Goal: Information Seeking & Learning: Learn about a topic

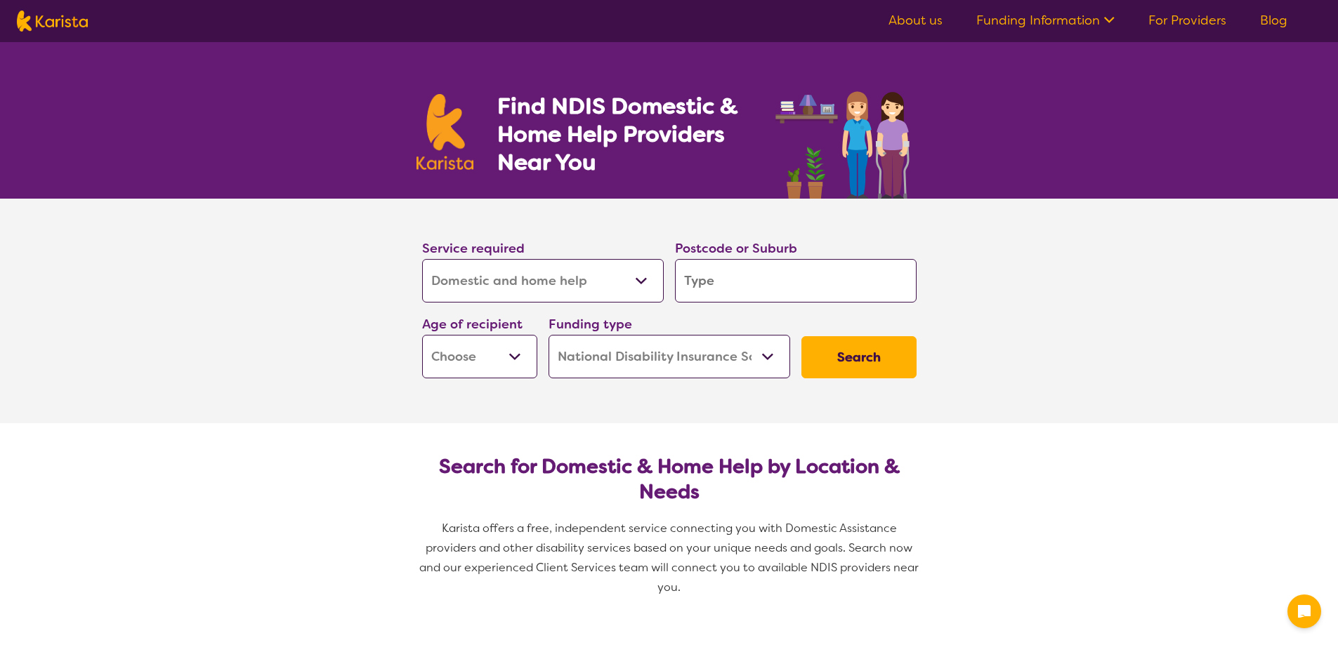
select select "Domestic and home help"
select select "NDIS"
select select "Domestic and home help"
select select "NDIS"
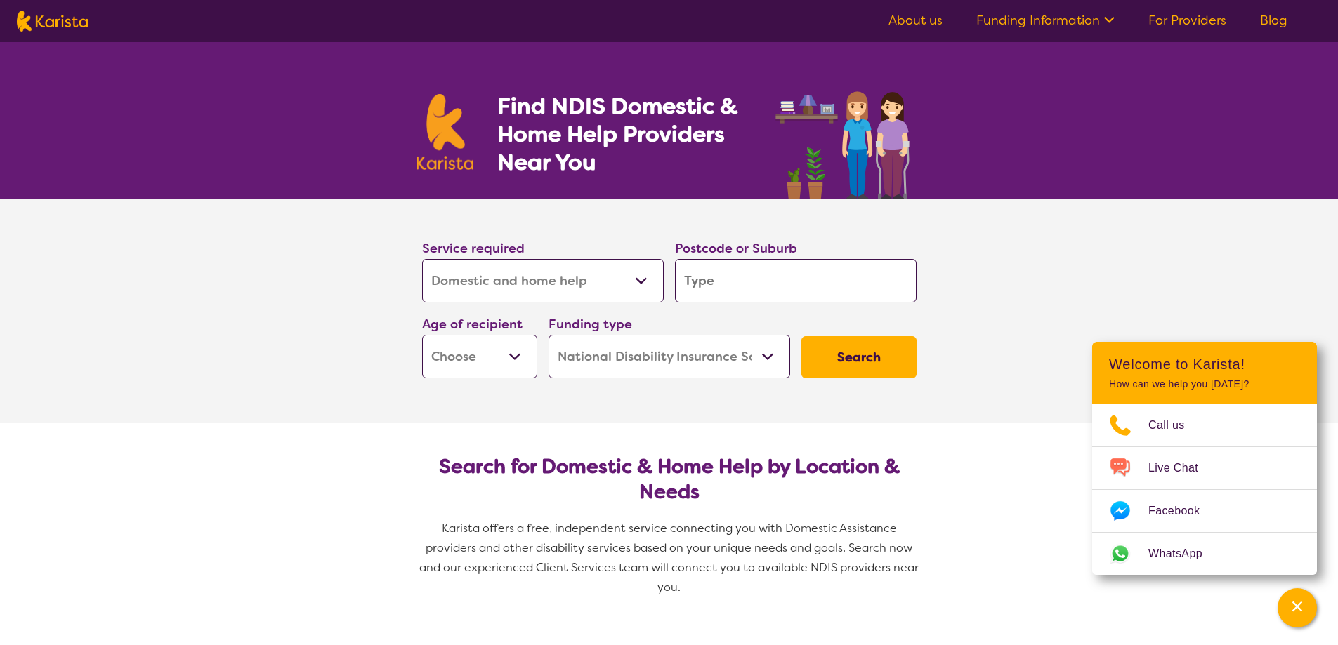
click at [637, 278] on select "Allied Health Assistant Assessment ([MEDICAL_DATA] or [MEDICAL_DATA]) Behaviour…" at bounding box center [543, 281] width 242 height 44
click at [422, 259] on select "Allied Health Assistant Assessment ([MEDICAL_DATA] or [MEDICAL_DATA]) Behaviour…" at bounding box center [543, 281] width 242 height 44
click at [727, 277] on input "search" at bounding box center [796, 281] width 242 height 44
type input "7"
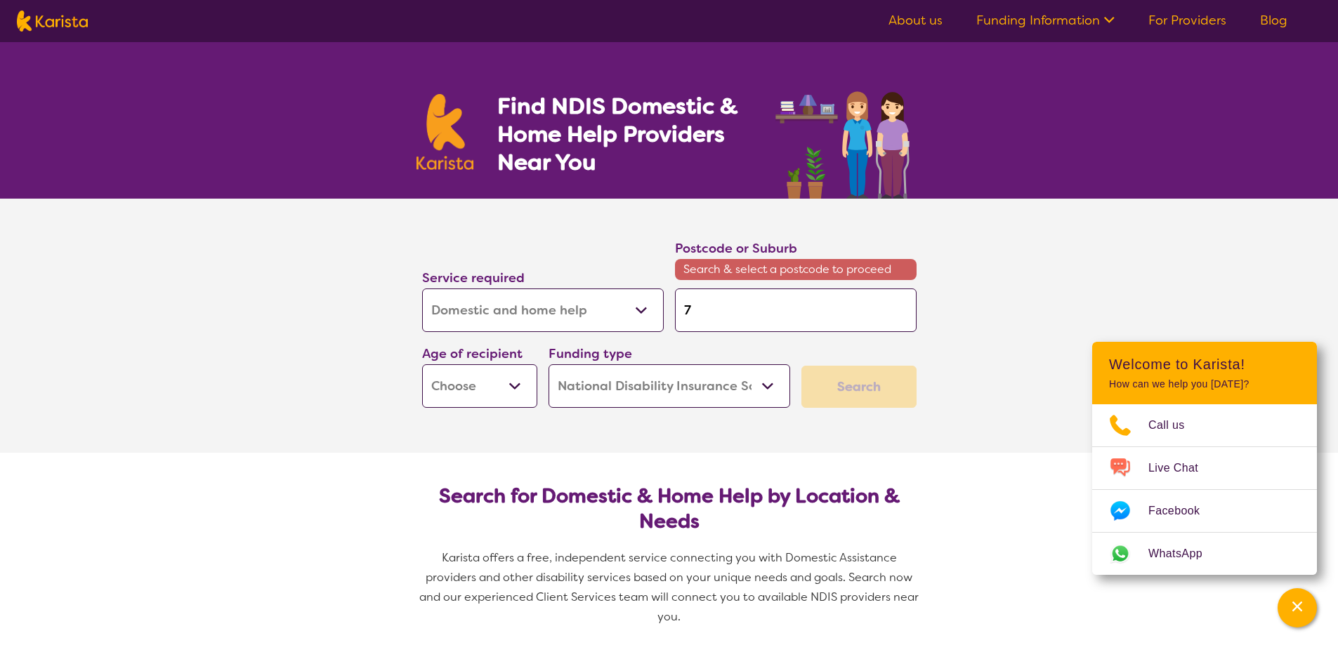
type input "72"
type input "725"
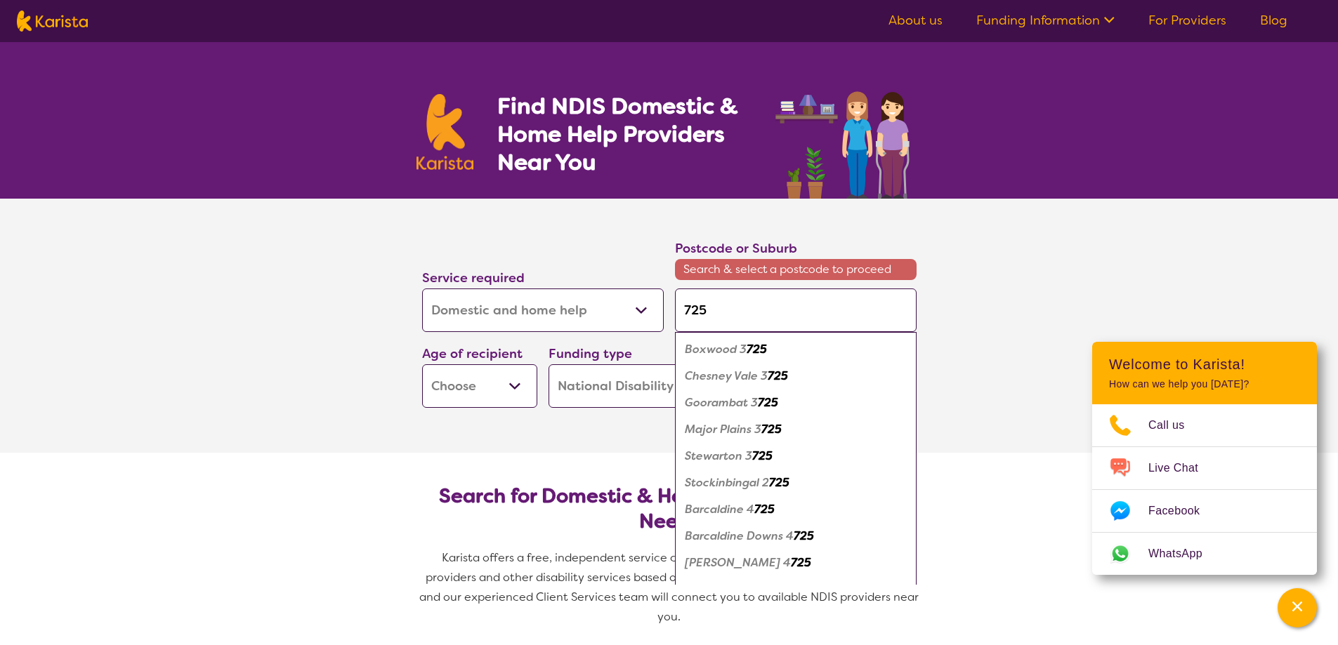
type input "7250"
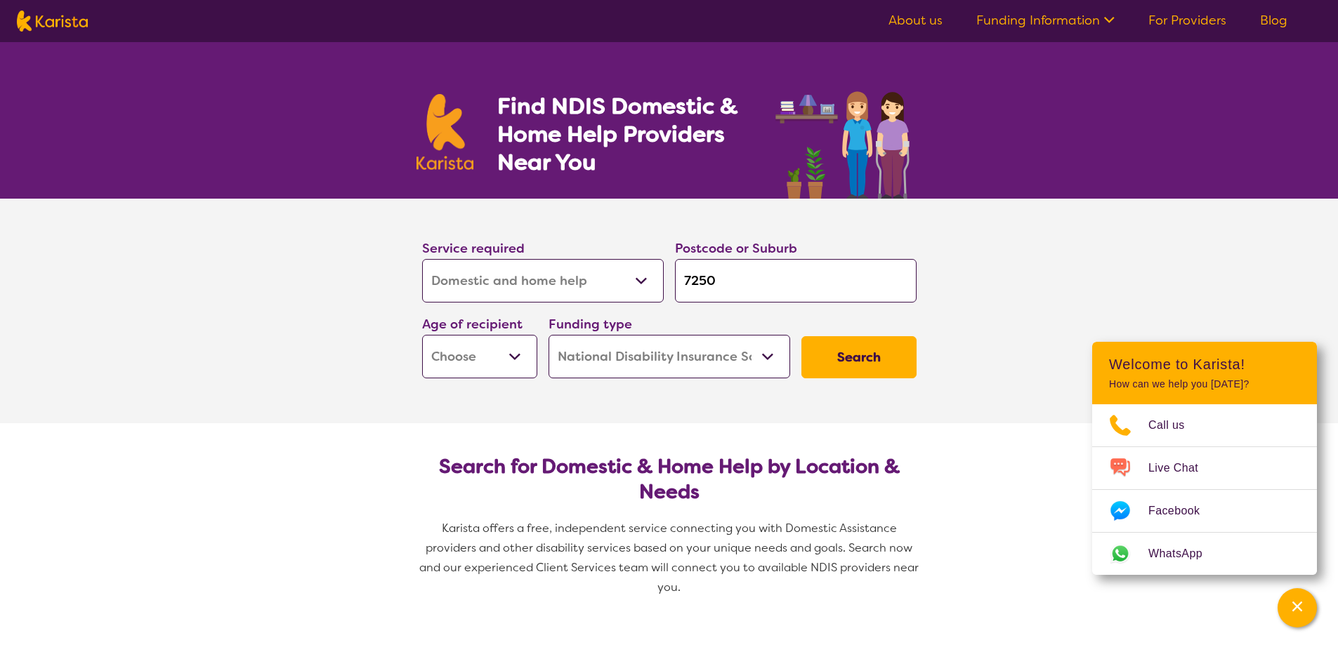
type input "725"
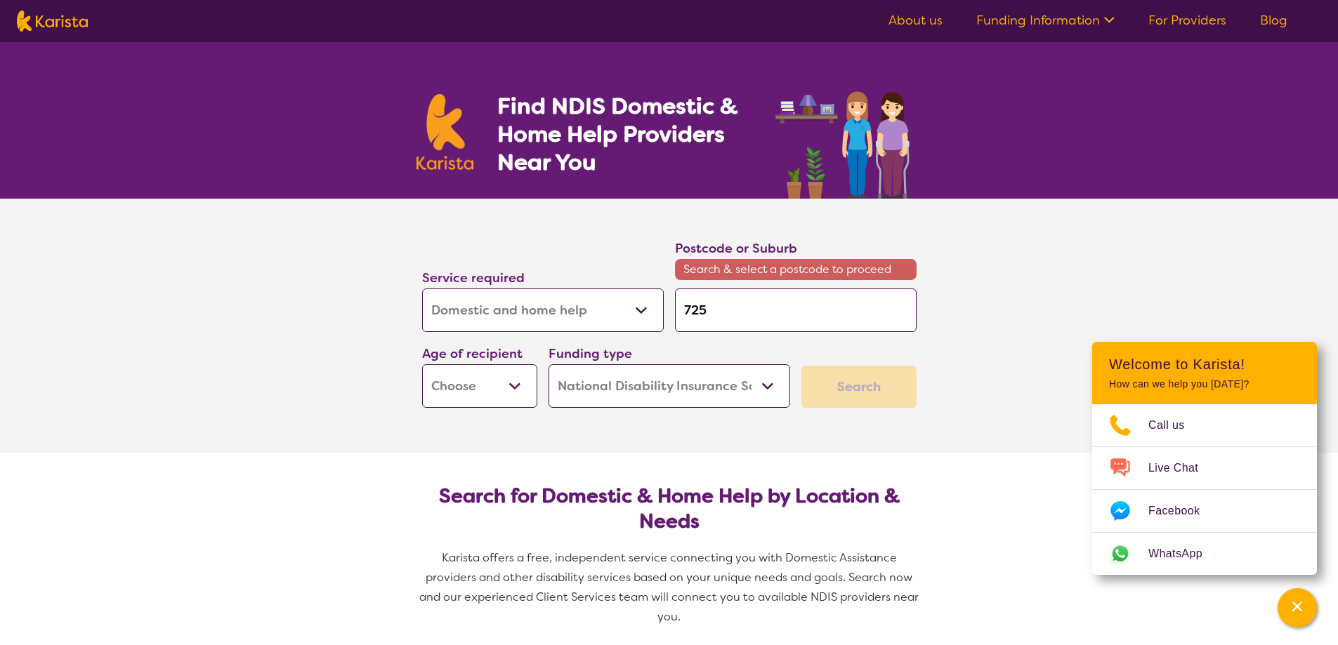
type input "72"
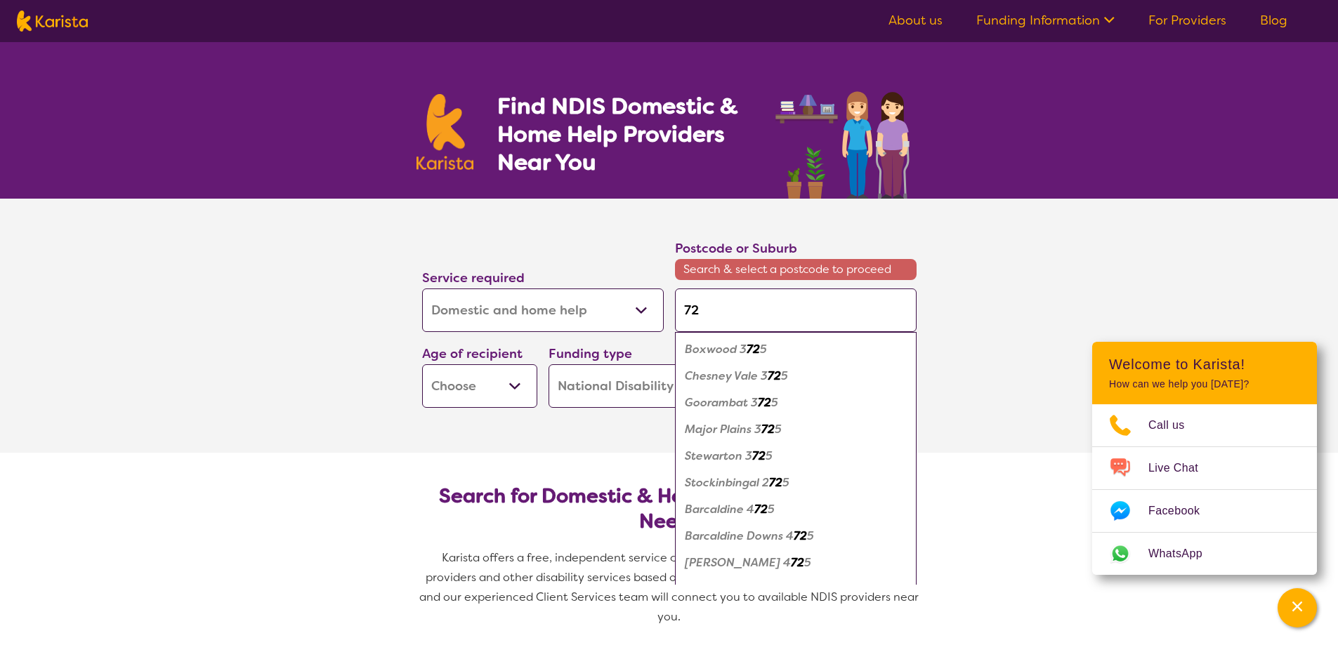
type input "727"
type input "7277"
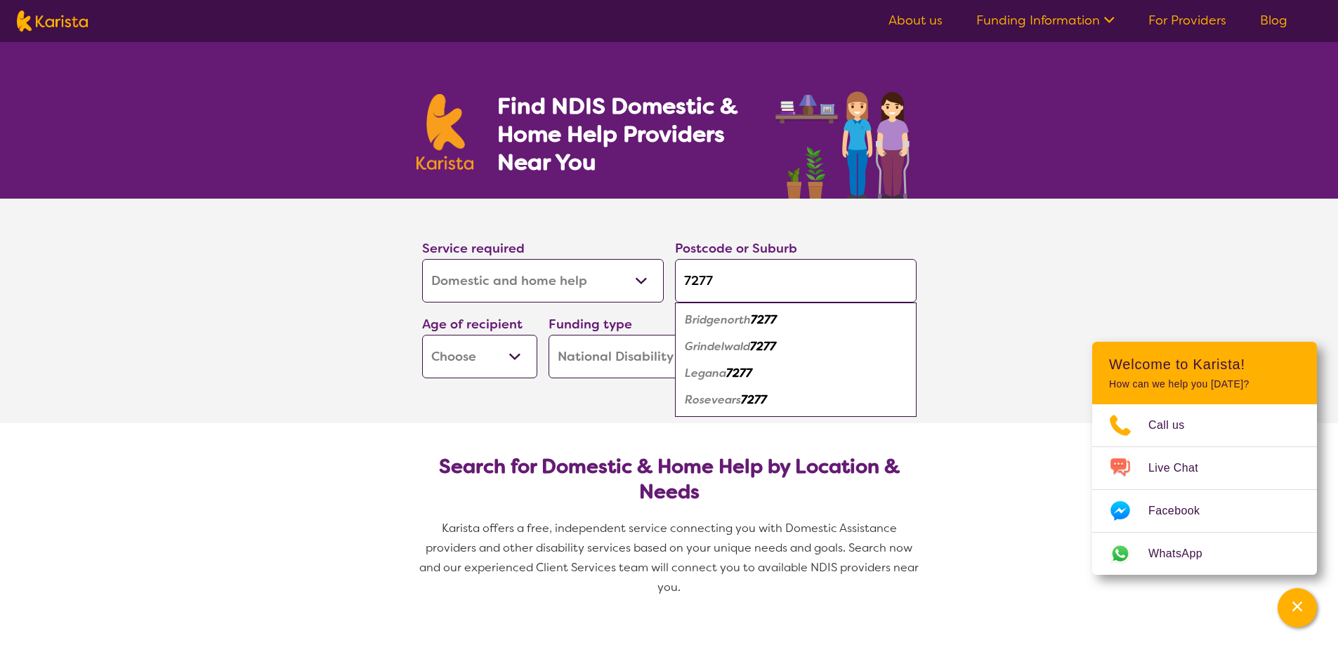
type input "7277"
click at [808, 342] on div "Grindelwald 7277" at bounding box center [796, 347] width 228 height 27
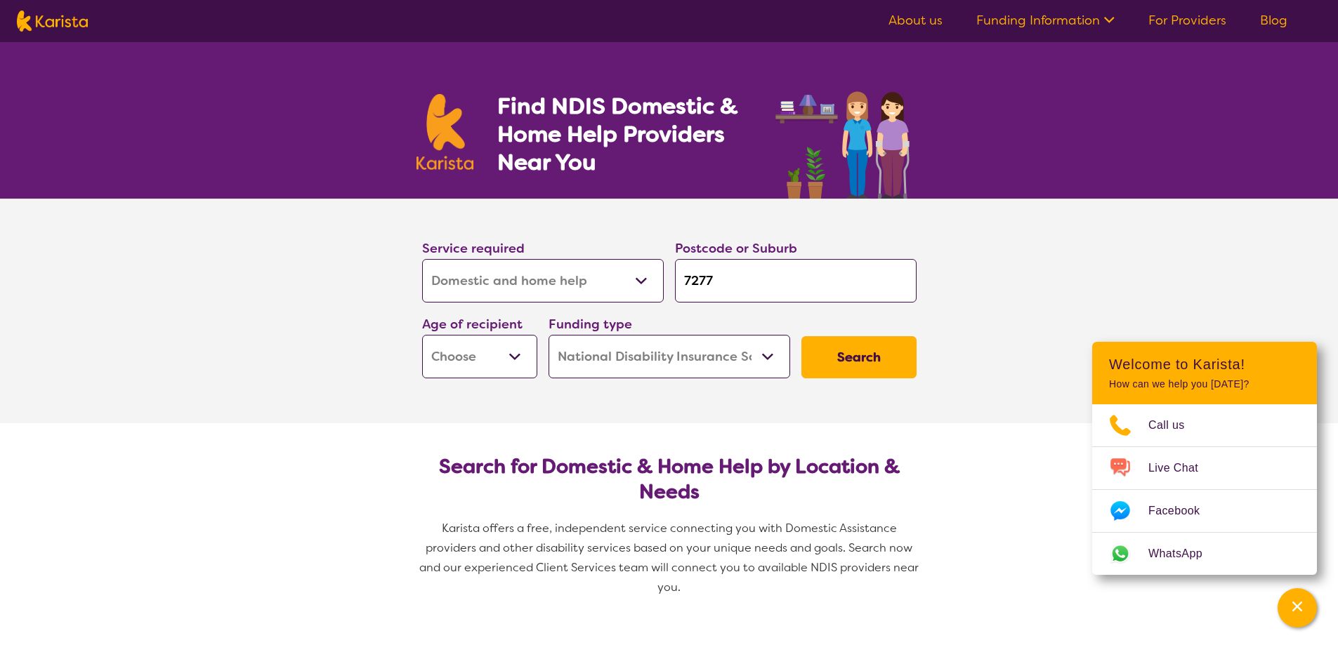
click at [840, 353] on button "Search" at bounding box center [858, 357] width 115 height 42
click at [489, 351] on select "Early Childhood - 0 to 9 Child - 10 to 11 Adolescent - 12 to 17 Adult - 18 to 6…" at bounding box center [479, 357] width 115 height 44
click at [496, 334] on div "Age of recipient Early Childhood - 0 to 9 Child - 10 to 11 Adolescent - 12 to 1…" at bounding box center [479, 346] width 115 height 65
select select "AD"
click at [422, 335] on select "Early Childhood - 0 to 9 Child - 10 to 11 Adolescent - 12 to 17 Adult - 18 to 6…" at bounding box center [479, 357] width 115 height 44
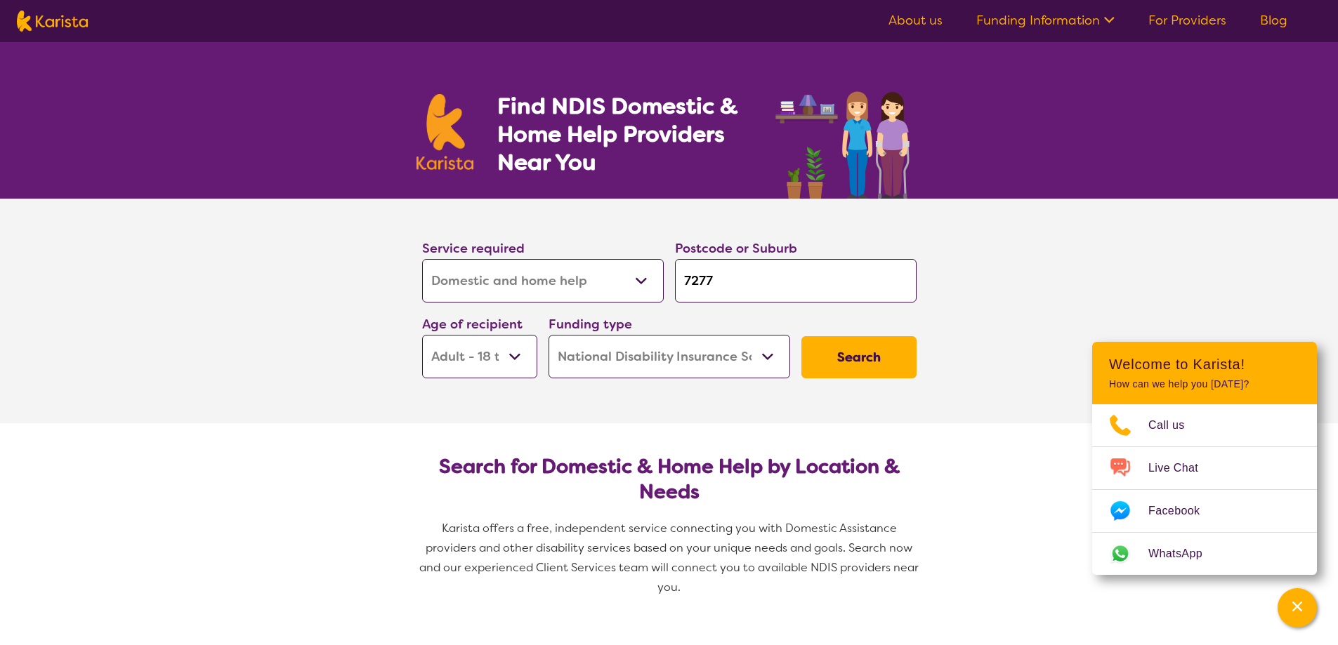
select select "AD"
click at [840, 358] on button "Search" at bounding box center [858, 357] width 115 height 42
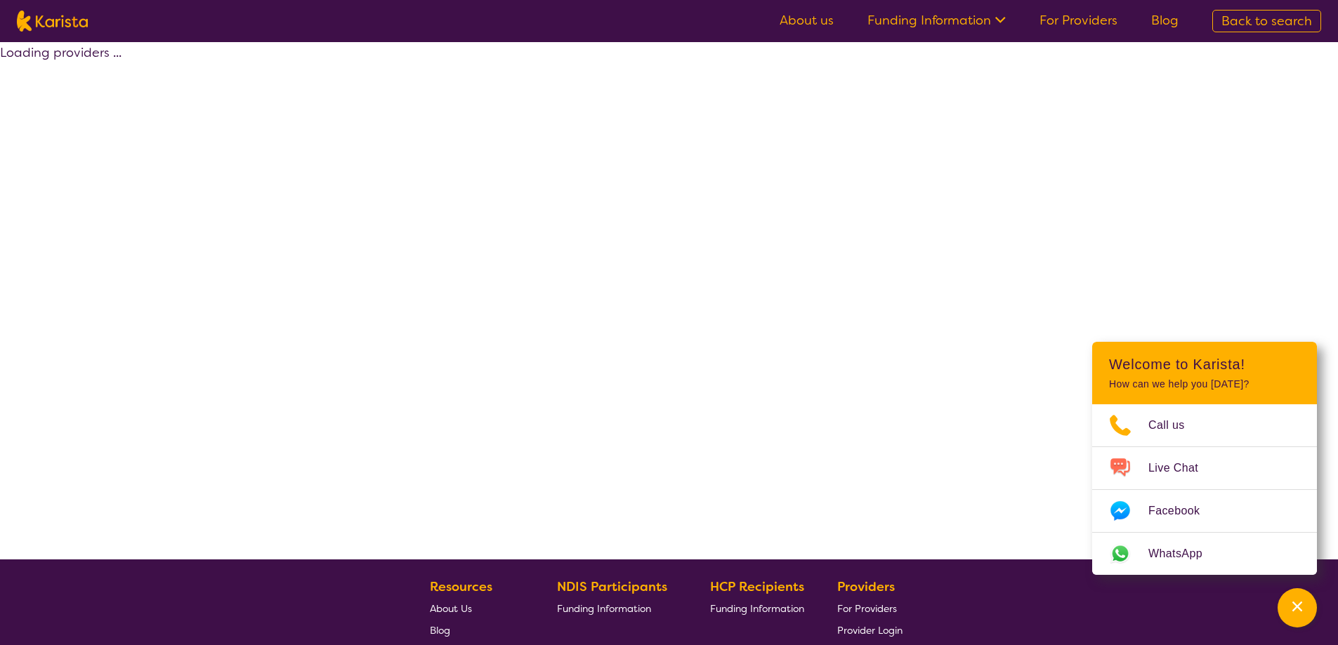
select select "NDIS"
select select "Domestic and home help"
select select "AD"
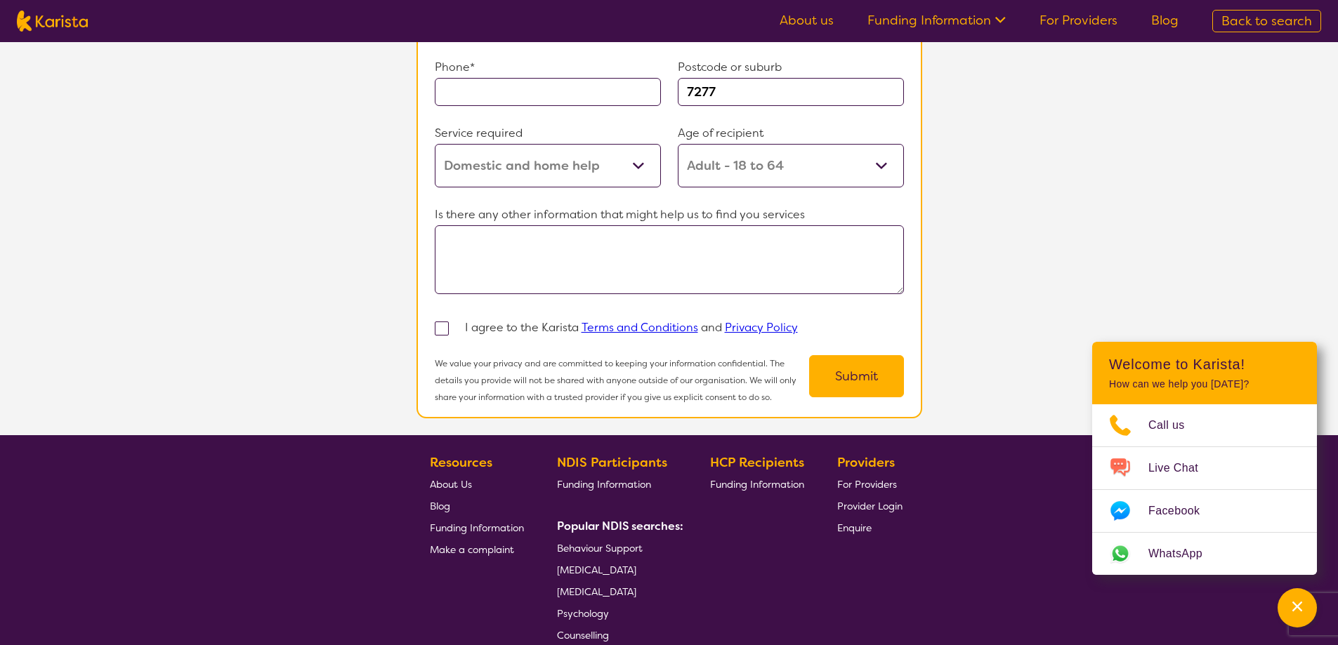
scroll to position [1151, 0]
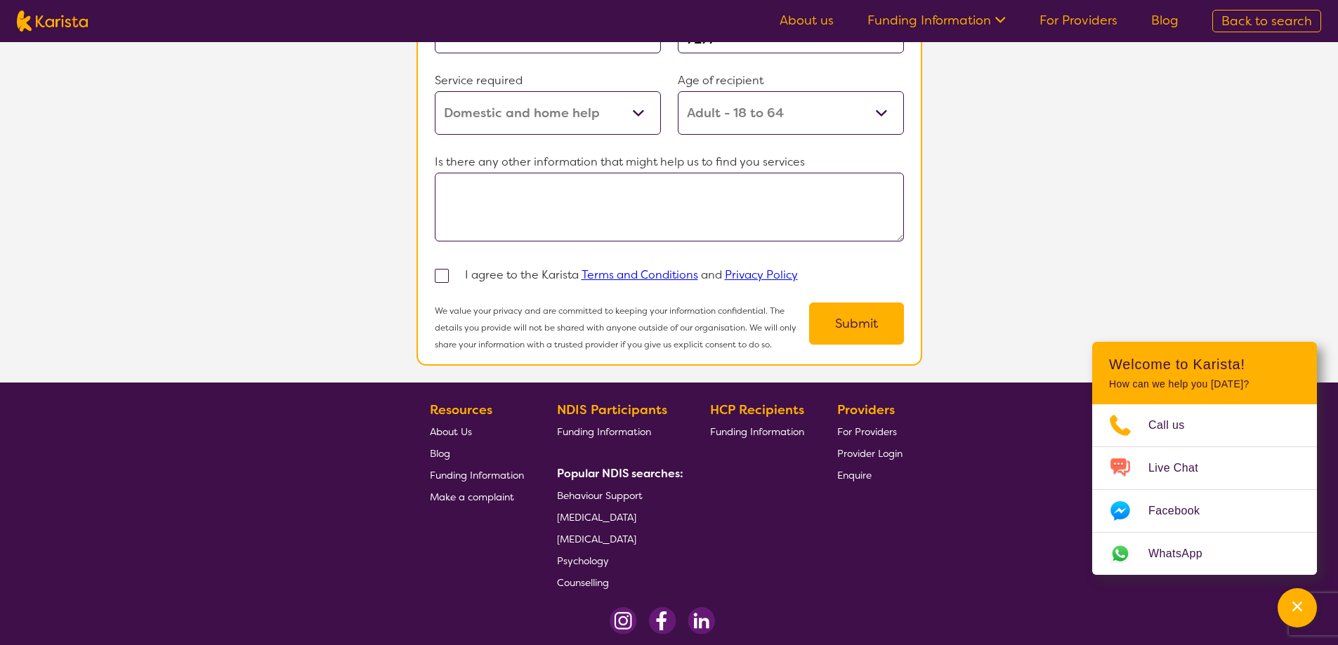
select select "Domestic and home help"
select select "AD"
select select "NDIS"
select select "Domestic and home help"
select select "AD"
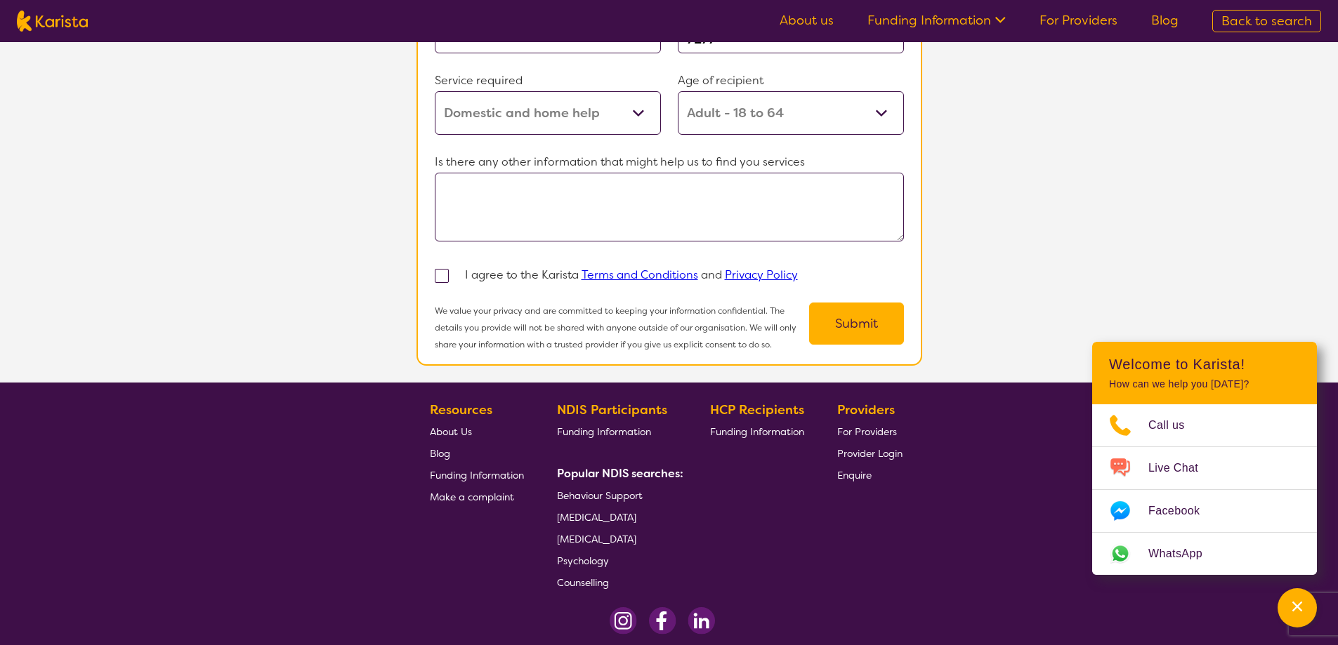
select select "NDIS"
